Goal: Check status: Verify the current state of an ongoing process or item

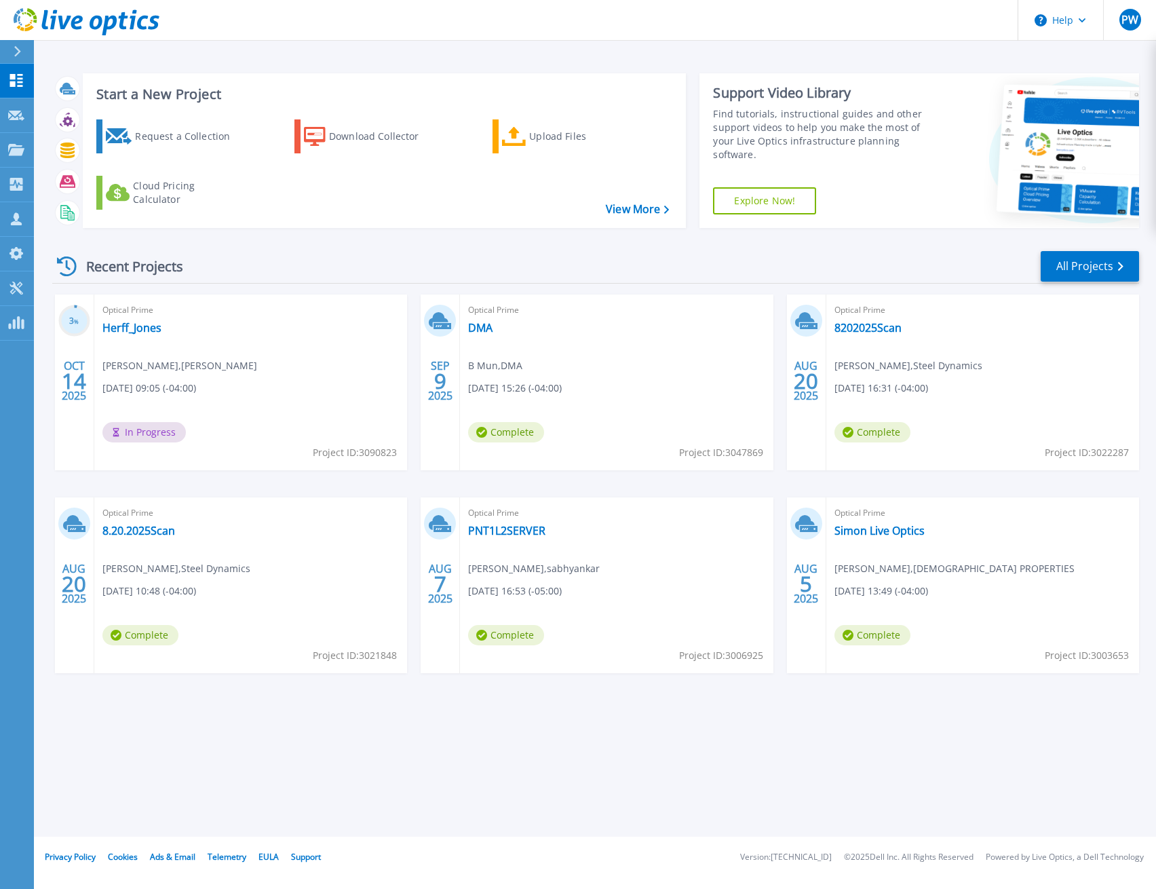
click at [312, 256] on div "Recent Projects All Projects" at bounding box center [595, 267] width 1087 height 34
click at [144, 334] on link "Herff_Jones" at bounding box center [131, 328] width 59 height 14
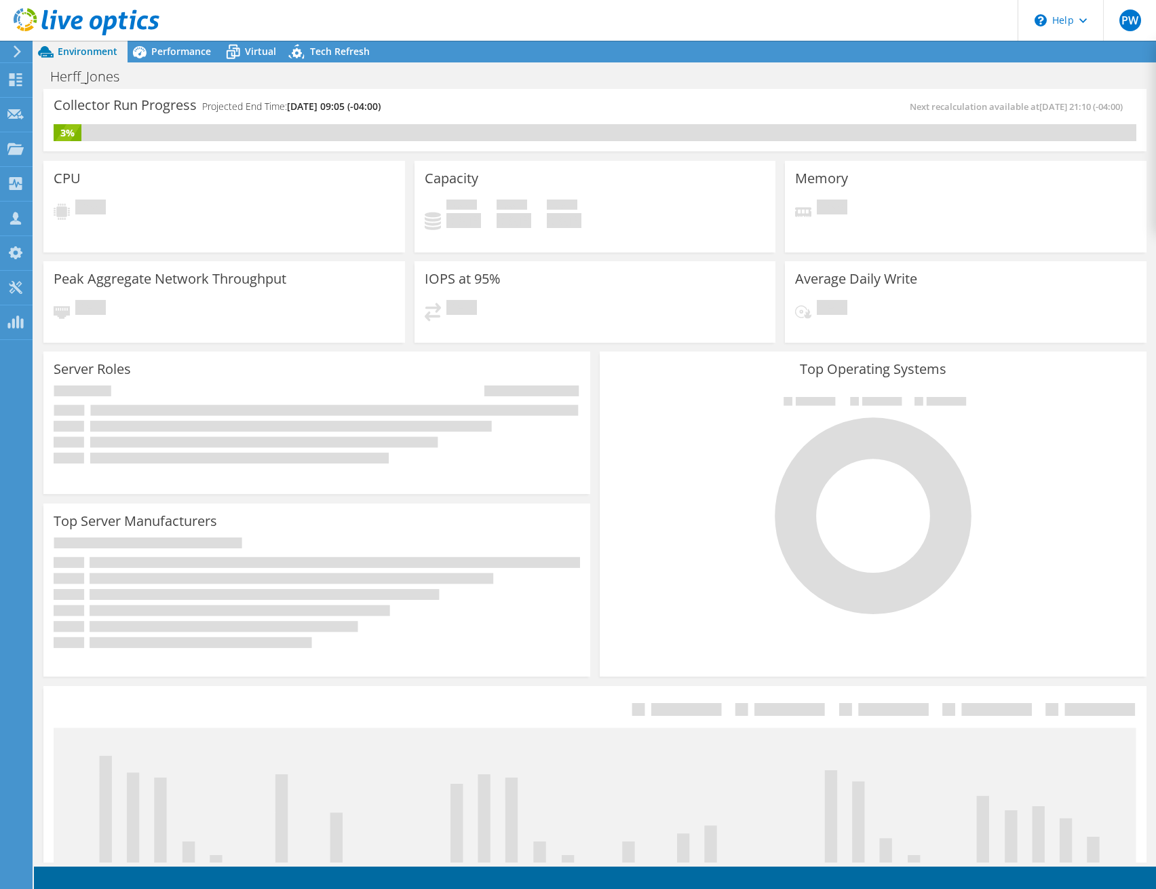
click at [743, 24] on header "PW Partner Team Member [PERSON_NAME] [EMAIL_ADDRESS][DOMAIN_NAME] [DOMAIN_NAME]…" at bounding box center [578, 20] width 1156 height 41
click at [588, 97] on div "Collector Run Progress Projected End Time: [DATE] 09:05 (-04:00) Next recalcula…" at bounding box center [594, 120] width 1103 height 62
click at [15, 79] on icon at bounding box center [15, 79] width 16 height 13
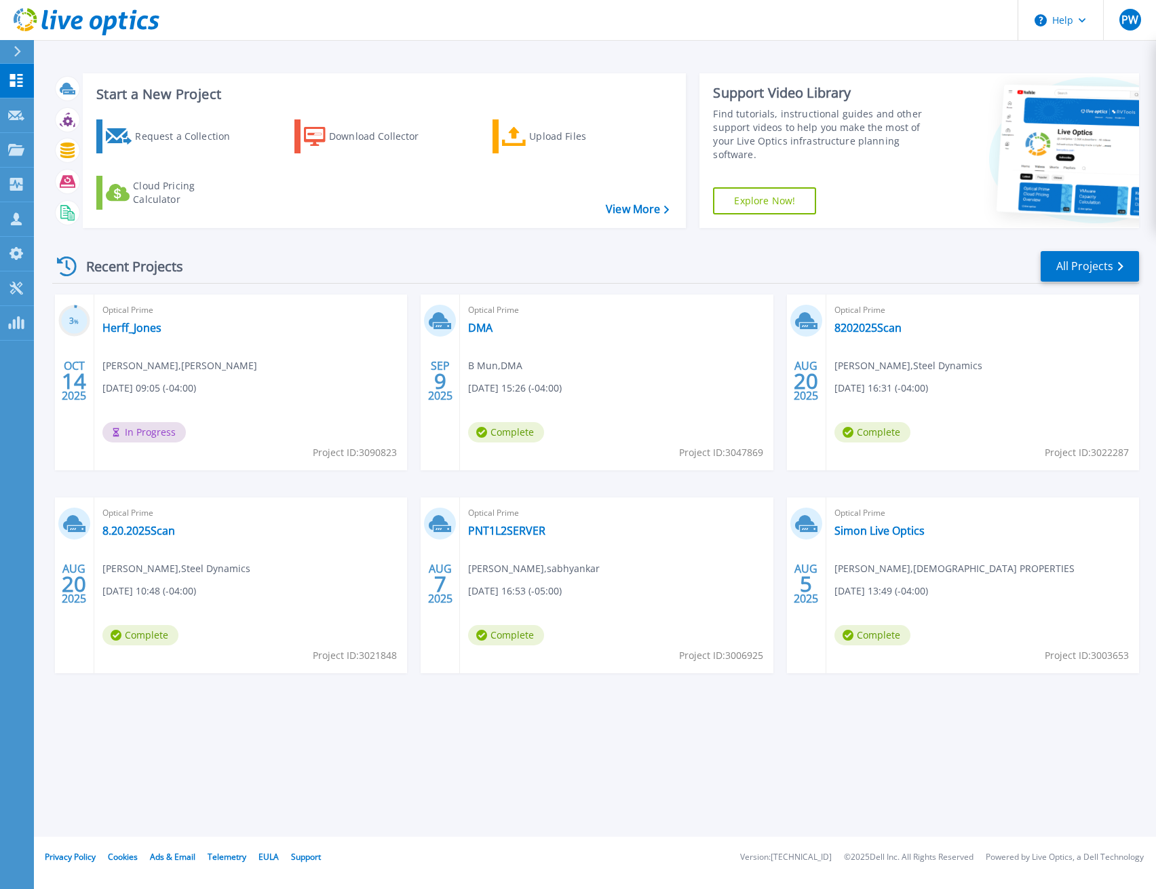
click at [379, 22] on header "Help PW Partner Team Member [PERSON_NAME] [EMAIL_ADDRESS][DOMAIN_NAME] [DOMAIN_…" at bounding box center [578, 20] width 1156 height 41
click at [549, 788] on div "Start a New Project Request a Collection Download Collector Upload Files Cloud …" at bounding box center [595, 418] width 1122 height 836
click at [521, 242] on div "Recent Projects All Projects 3 % OCT 14 2025 Optical Prime Herff_Jones Fred Got…" at bounding box center [595, 475] width 1087 height 472
click at [394, 768] on div "Start a New Project Request a Collection Download Collector Upload Files Cloud …" at bounding box center [595, 418] width 1122 height 836
